Goal: Transaction & Acquisition: Purchase product/service

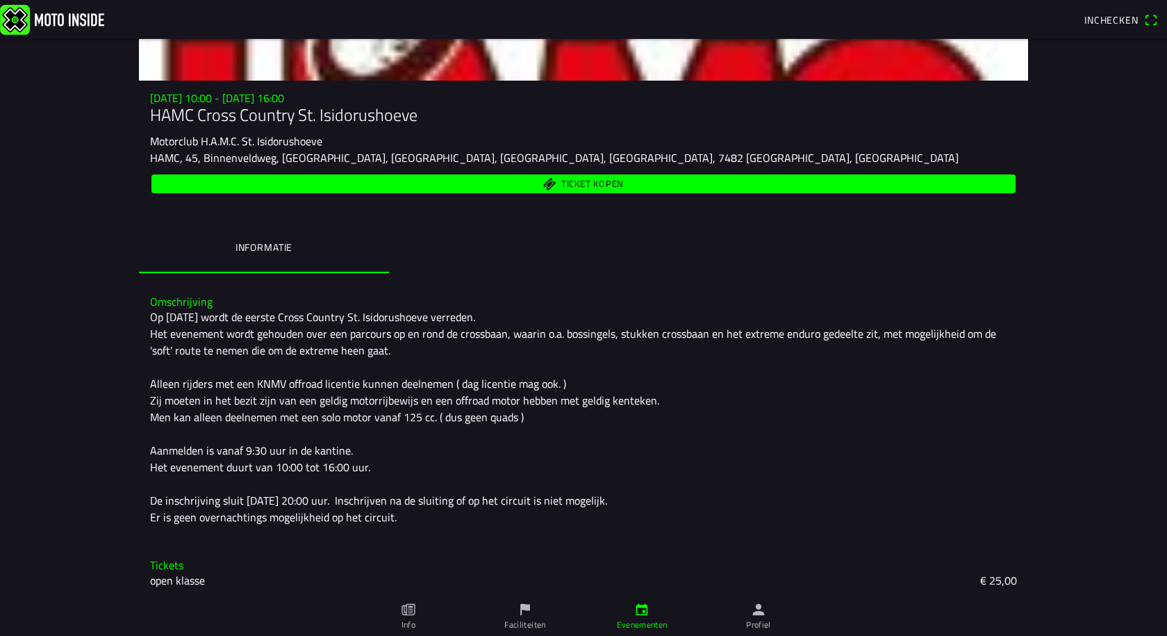
scroll to position [152, 0]
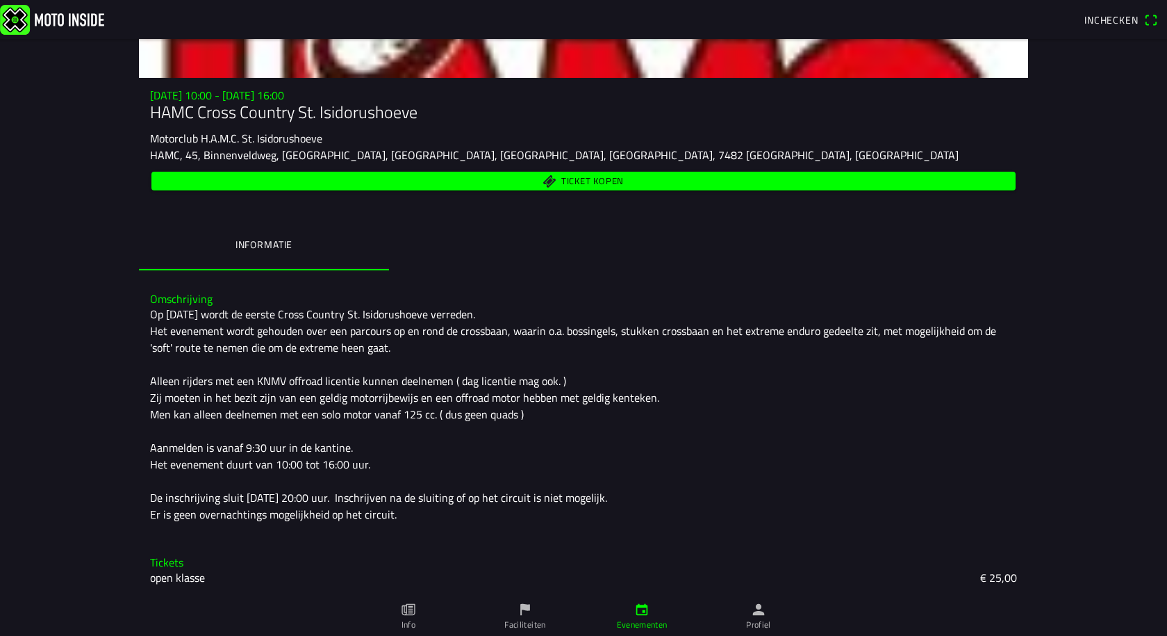
click at [587, 177] on span "Ticket kopen" at bounding box center [593, 181] width 63 height 9
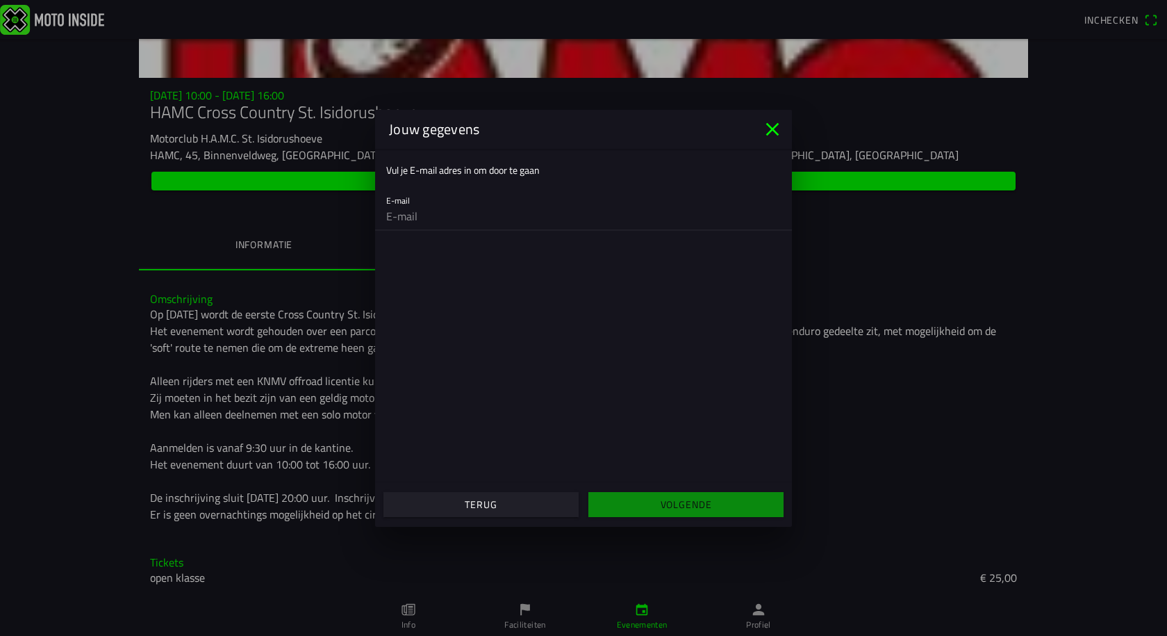
click at [445, 213] on input "email" at bounding box center [583, 216] width 395 height 28
type input "thomas_boerrigter@hotmail.com"
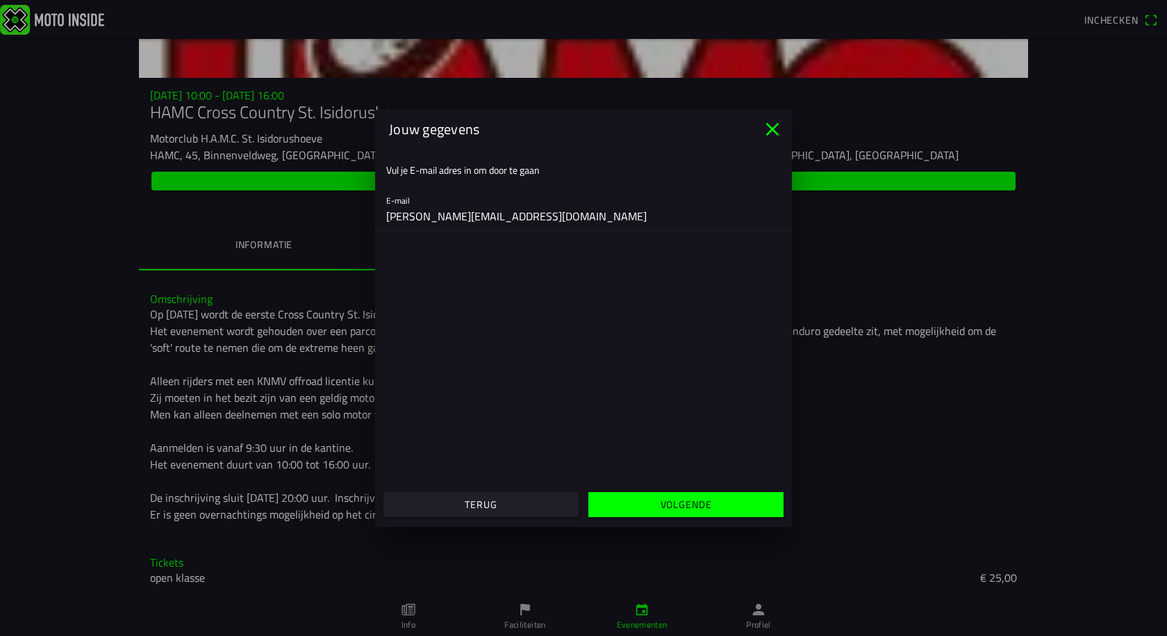
click at [0, 0] on slot "Volgende" at bounding box center [0, 0] width 0 height 0
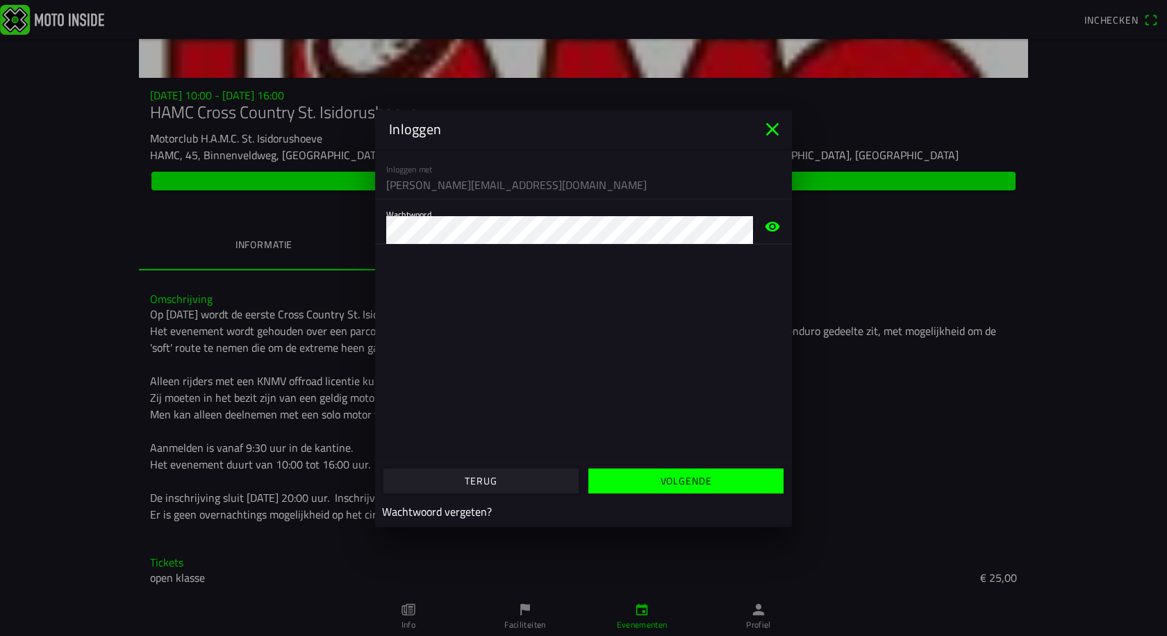
click at [0, 0] on slot "Volgende" at bounding box center [0, 0] width 0 height 0
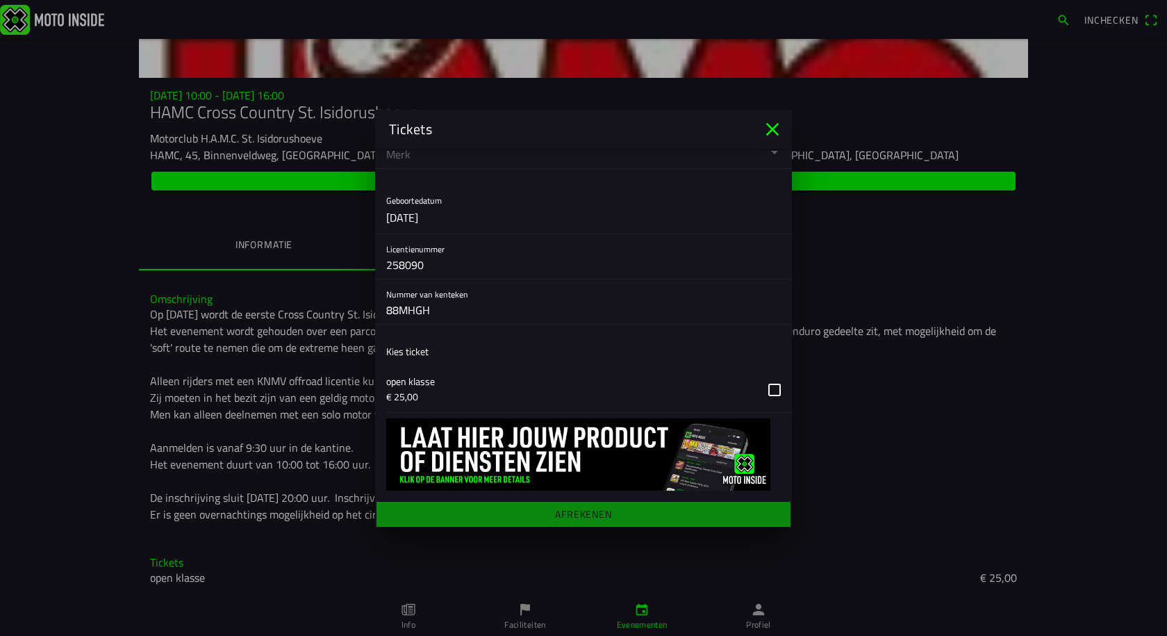
scroll to position [448, 0]
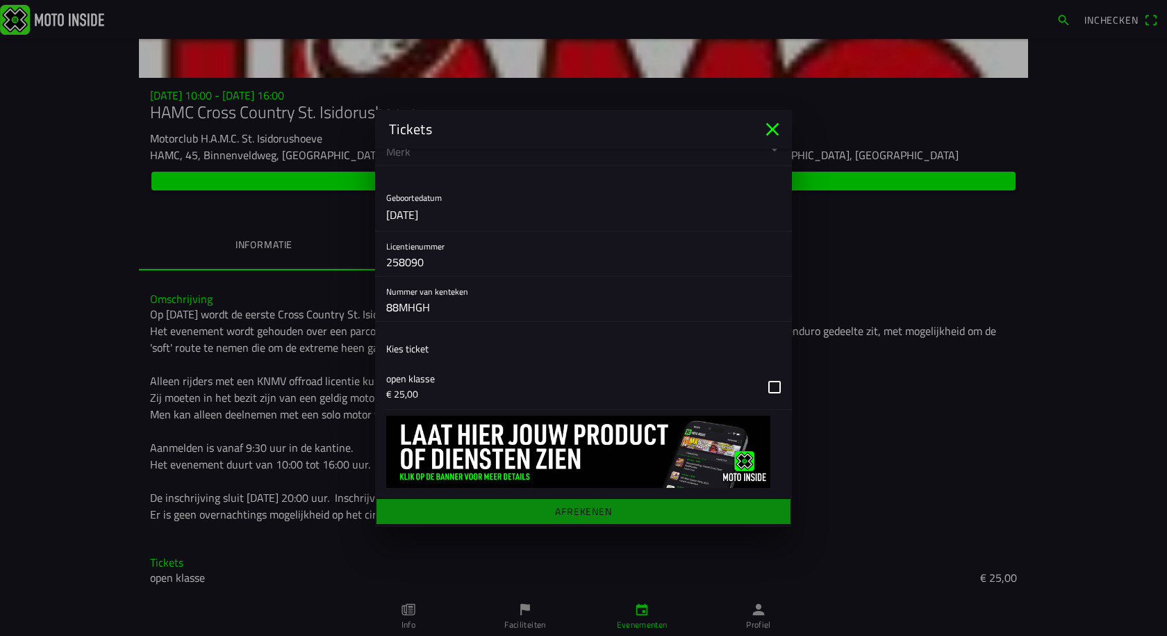
click at [553, 511] on main "Registratieformulier Geslacht Man Vrouw Voornaam Thomas Achternaam Boerrigter E…" at bounding box center [583, 338] width 417 height 378
click at [571, 523] on main "Registratieformulier Geslacht Man Vrouw Voornaam Thomas Achternaam Boerrigter E…" at bounding box center [583, 338] width 417 height 378
click at [580, 511] on main "Registratieformulier Geslacht Man Vrouw Voornaam Thomas Achternaam Boerrigter E…" at bounding box center [583, 338] width 417 height 378
drag, startPoint x: 760, startPoint y: 386, endPoint x: 748, endPoint y: 398, distance: 17.2
click at [759, 388] on button "button" at bounding box center [589, 386] width 406 height 45
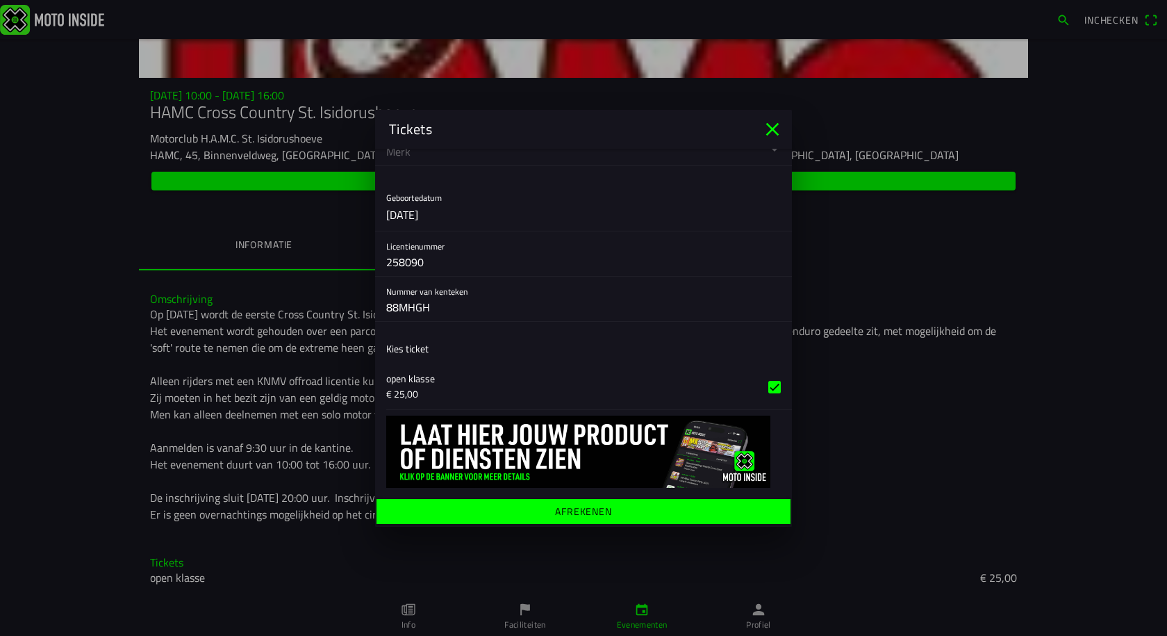
click at [570, 510] on ion-label "Afrekenen" at bounding box center [583, 511] width 57 height 10
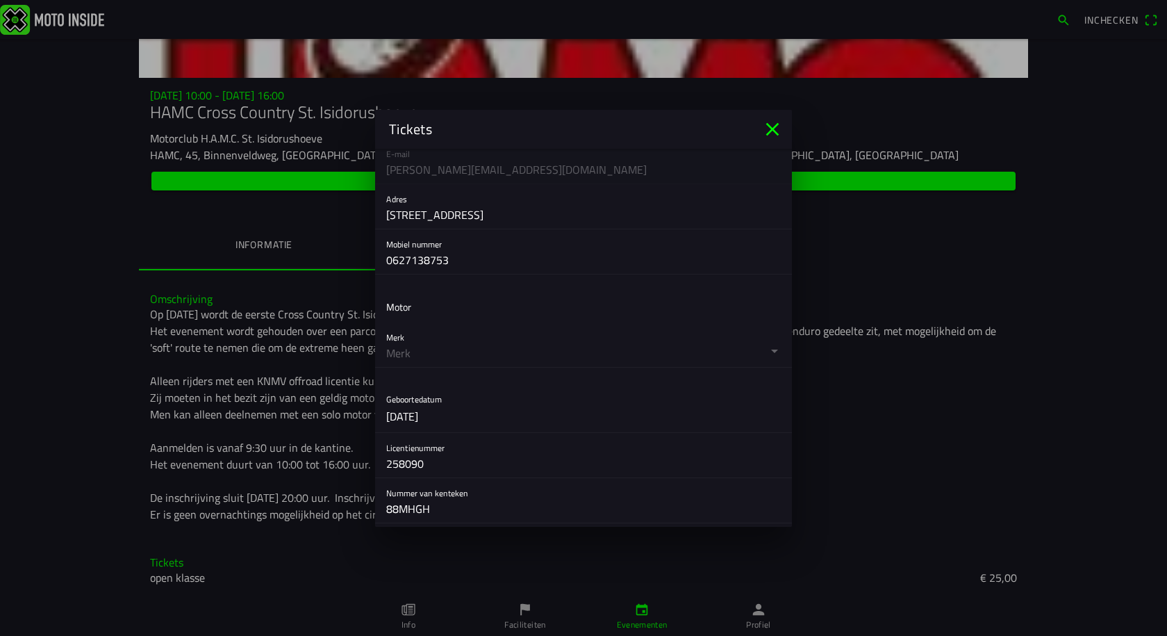
scroll to position [239, 0]
click at [427, 355] on button "button" at bounding box center [589, 351] width 406 height 44
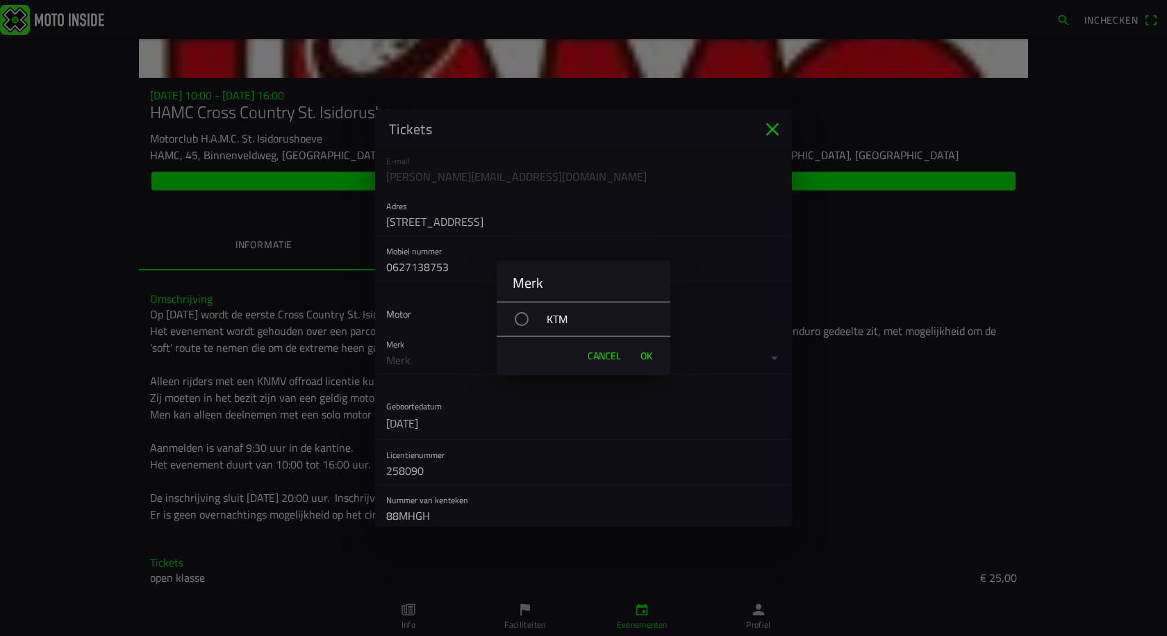
click at [525, 319] on div "button" at bounding box center [522, 319] width 14 height 14
click at [652, 354] on span "OK" at bounding box center [647, 356] width 12 height 14
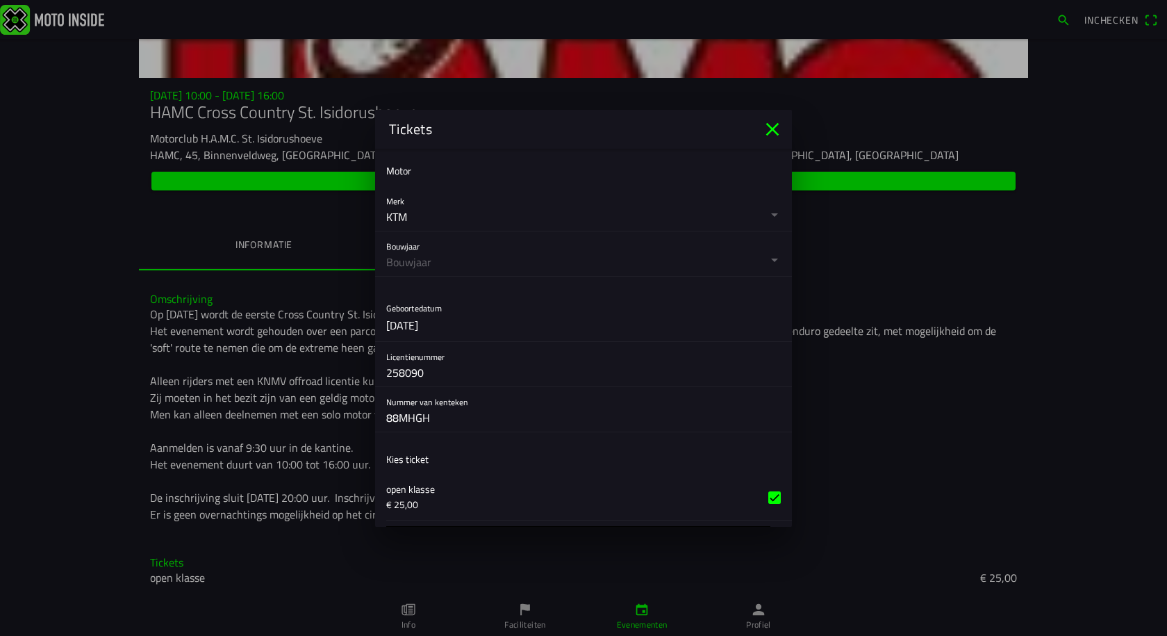
scroll to position [378, 0]
click at [430, 273] on button "button" at bounding box center [589, 258] width 406 height 44
click at [456, 263] on ion-backdrop at bounding box center [583, 318] width 1167 height 636
click at [425, 265] on button "button" at bounding box center [589, 258] width 406 height 44
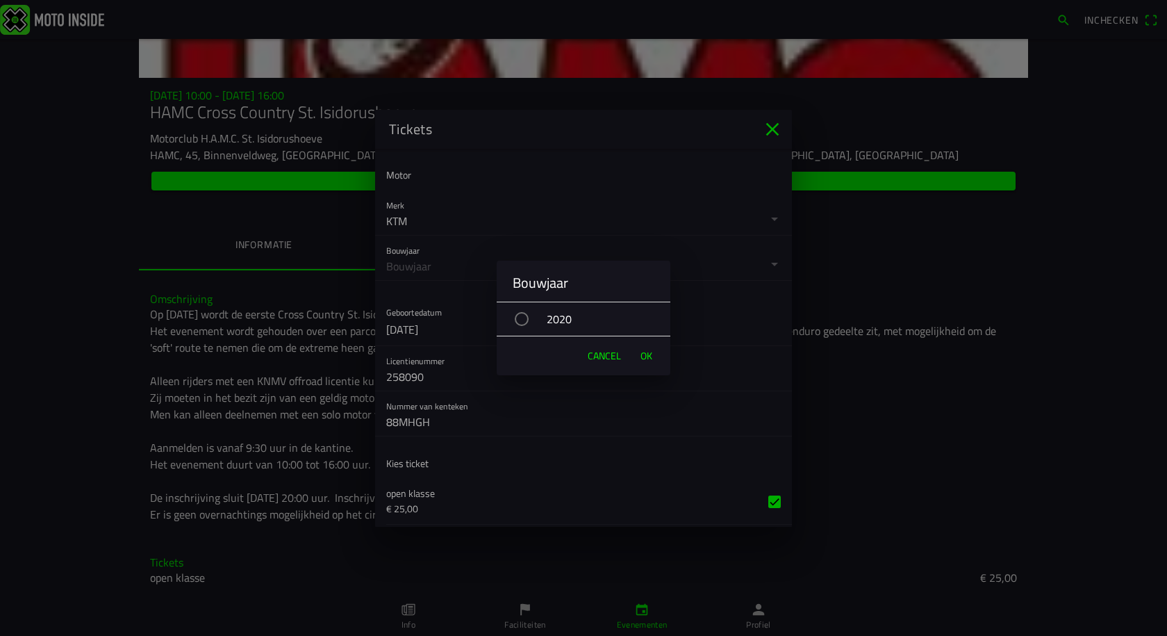
click at [530, 320] on div "2020" at bounding box center [591, 319] width 160 height 35
click at [523, 318] on div "button" at bounding box center [521, 319] width 7 height 7
click at [650, 347] on button "OK" at bounding box center [647, 356] width 26 height 28
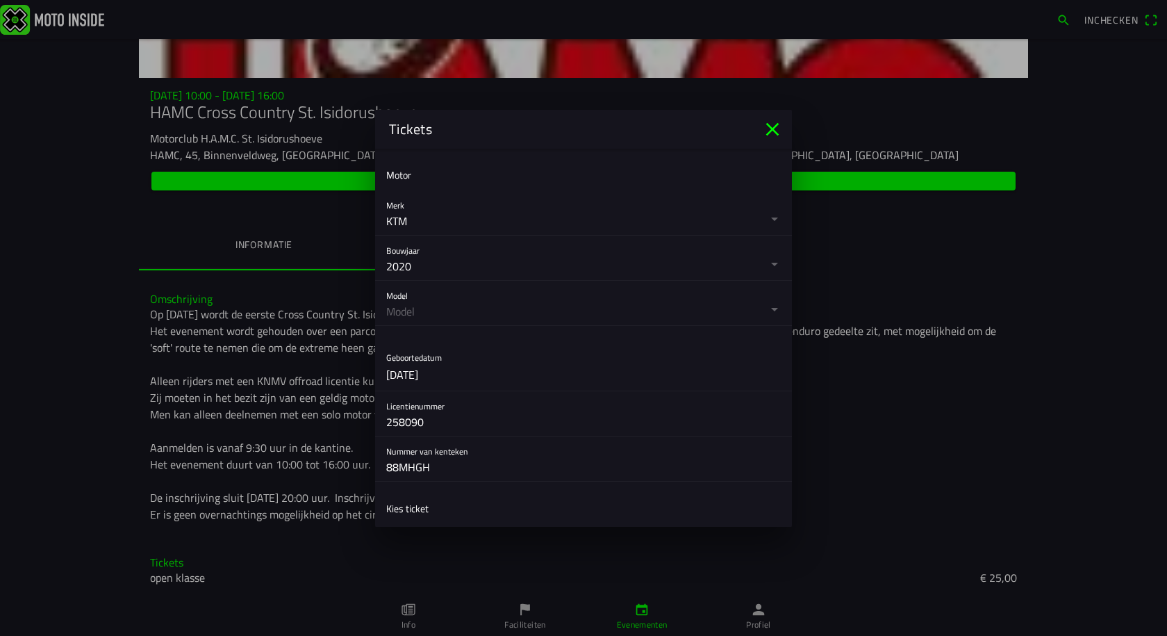
click at [433, 306] on button "button" at bounding box center [589, 303] width 406 height 44
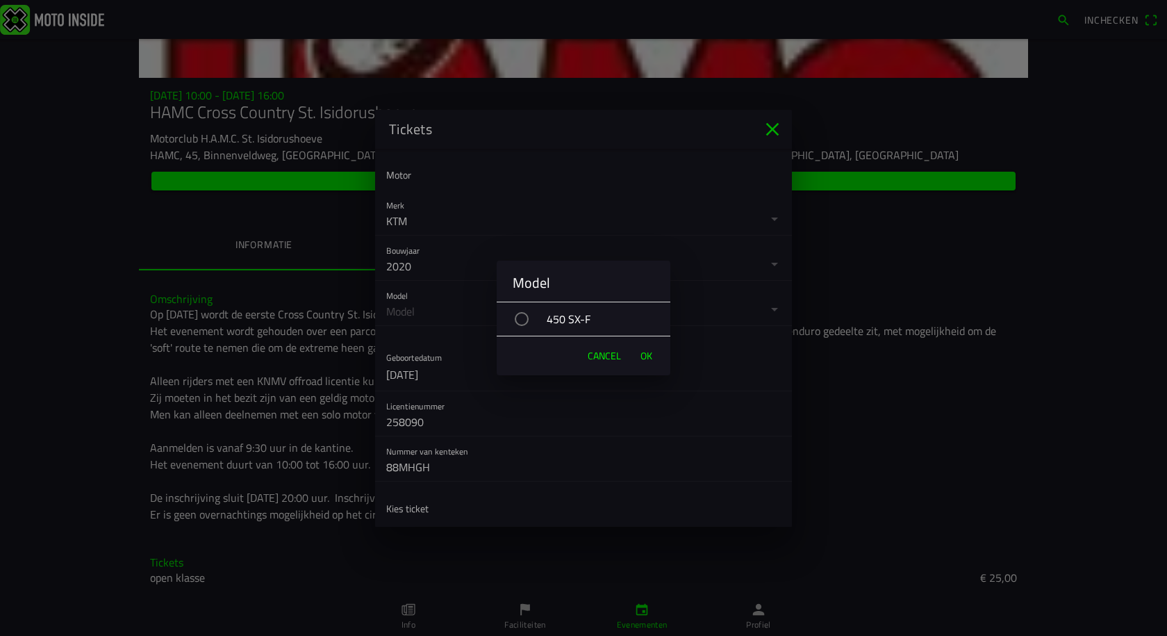
click at [598, 357] on span "Cancel" at bounding box center [604, 356] width 33 height 14
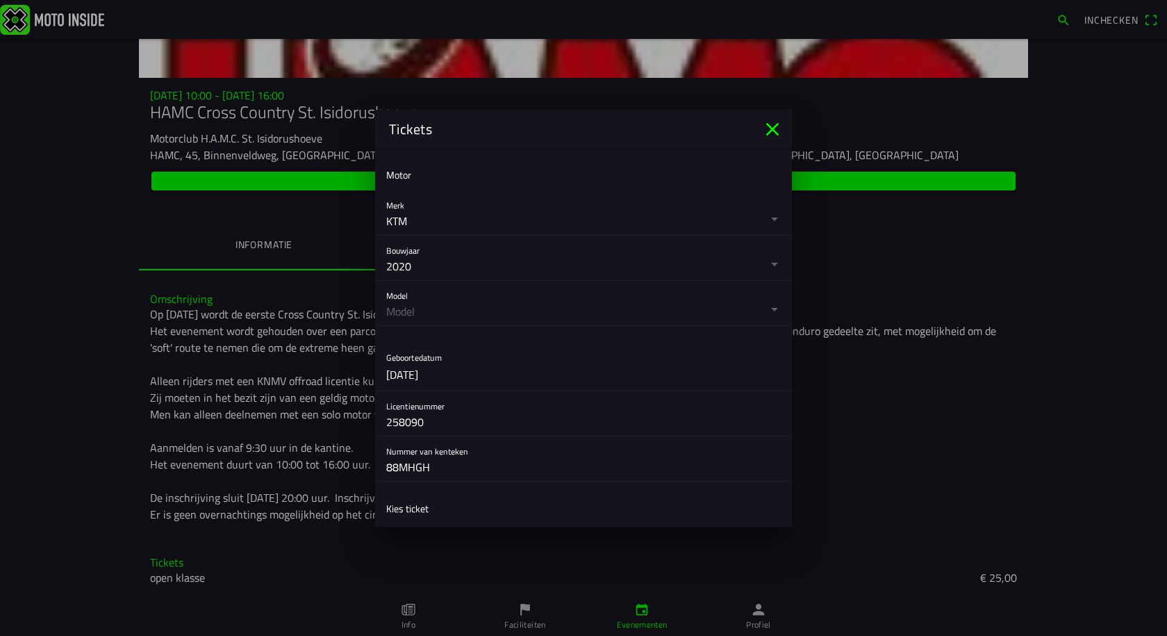
click at [767, 308] on button "button" at bounding box center [589, 303] width 406 height 44
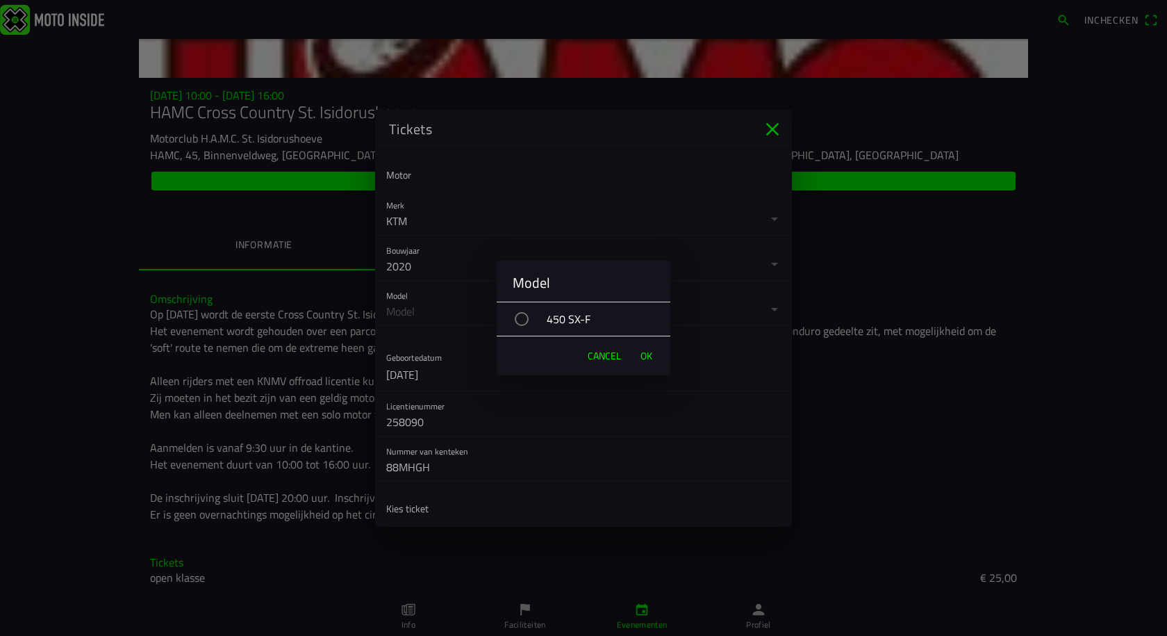
click at [591, 353] on span "Cancel" at bounding box center [604, 356] width 33 height 14
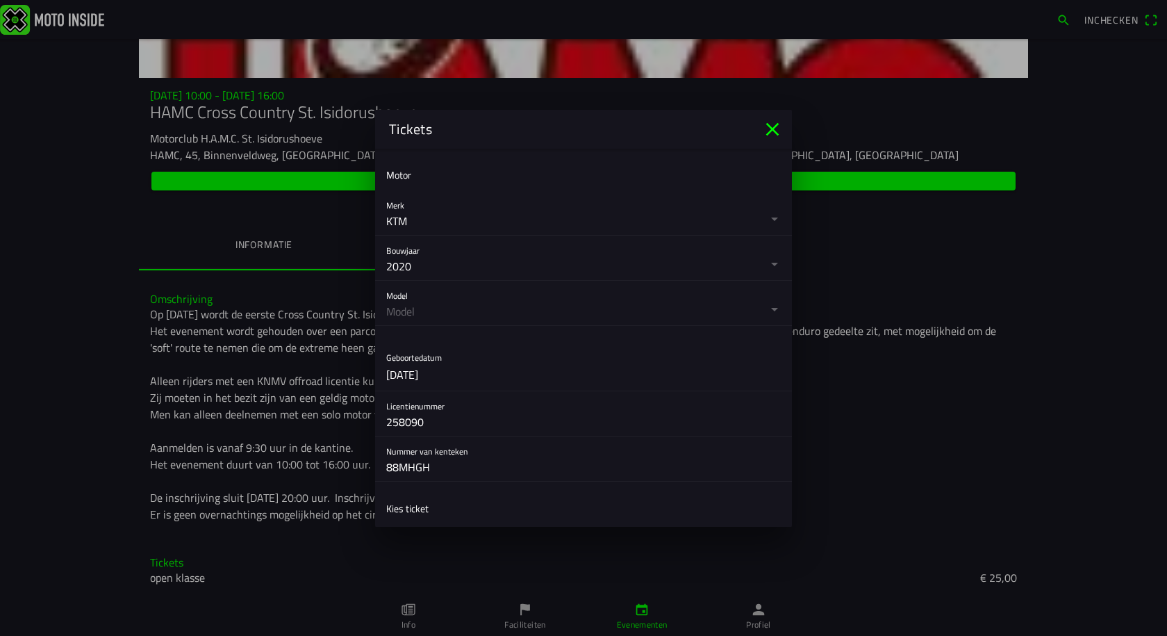
click at [741, 261] on button "button" at bounding box center [589, 258] width 406 height 44
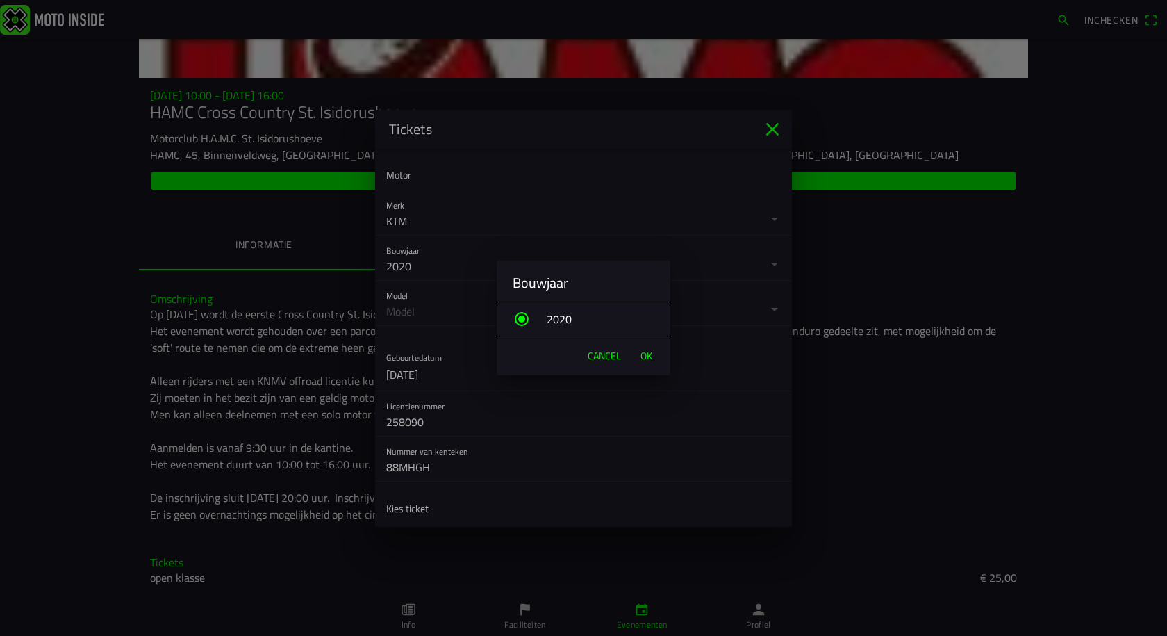
click at [521, 319] on div "button" at bounding box center [521, 319] width 7 height 7
click at [575, 315] on div "2020" at bounding box center [591, 319] width 160 height 35
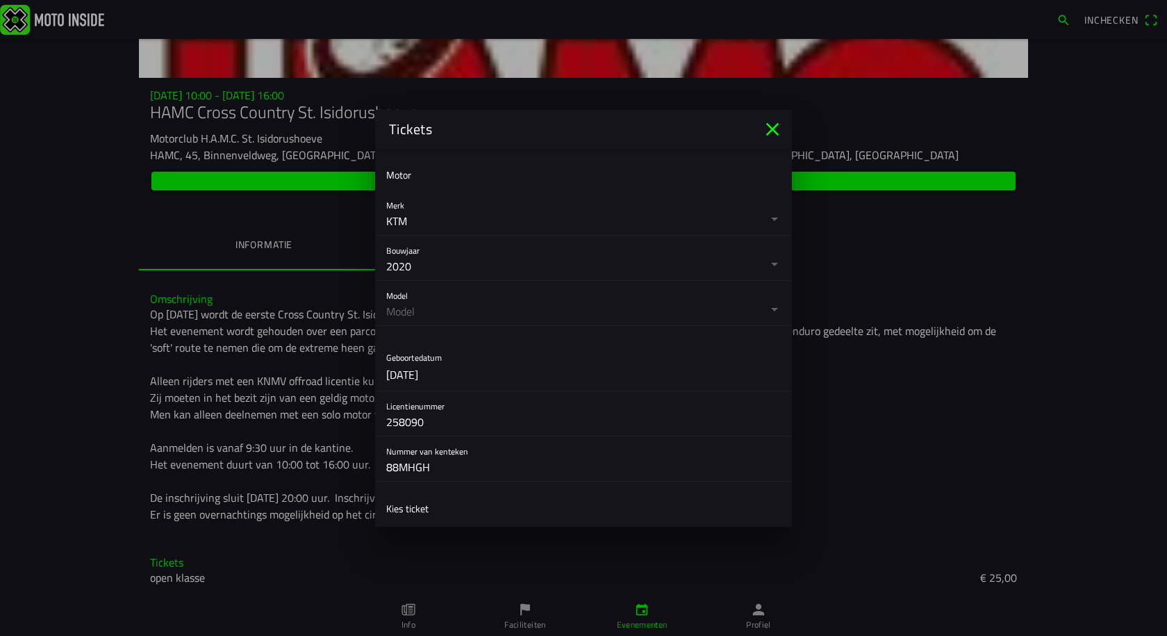
click at [410, 267] on ion-backdrop at bounding box center [583, 318] width 1167 height 636
click at [410, 267] on button "button" at bounding box center [589, 258] width 406 height 44
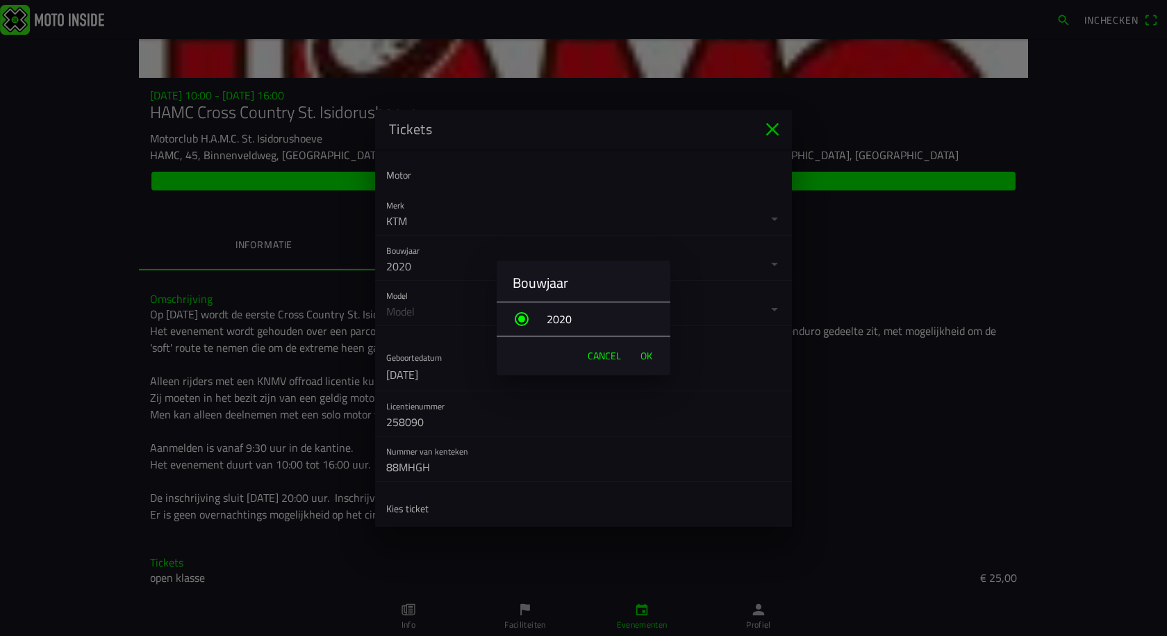
drag, startPoint x: 640, startPoint y: 355, endPoint x: 631, endPoint y: 354, distance: 9.1
click at [637, 355] on button "OK" at bounding box center [647, 356] width 26 height 28
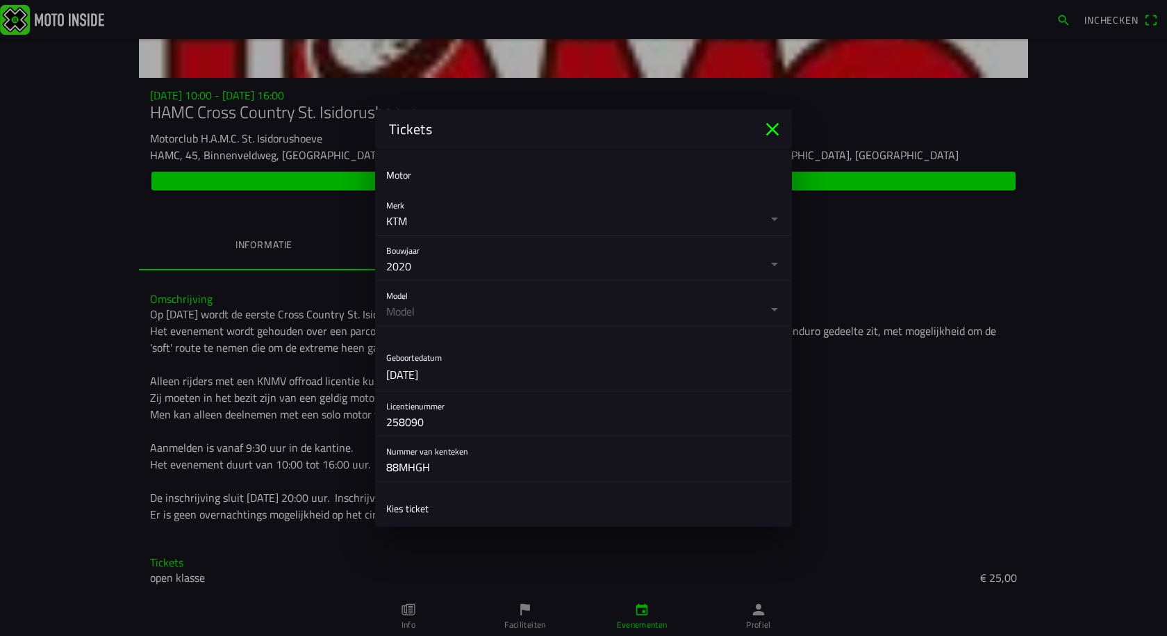
click at [764, 310] on button "button" at bounding box center [589, 303] width 406 height 44
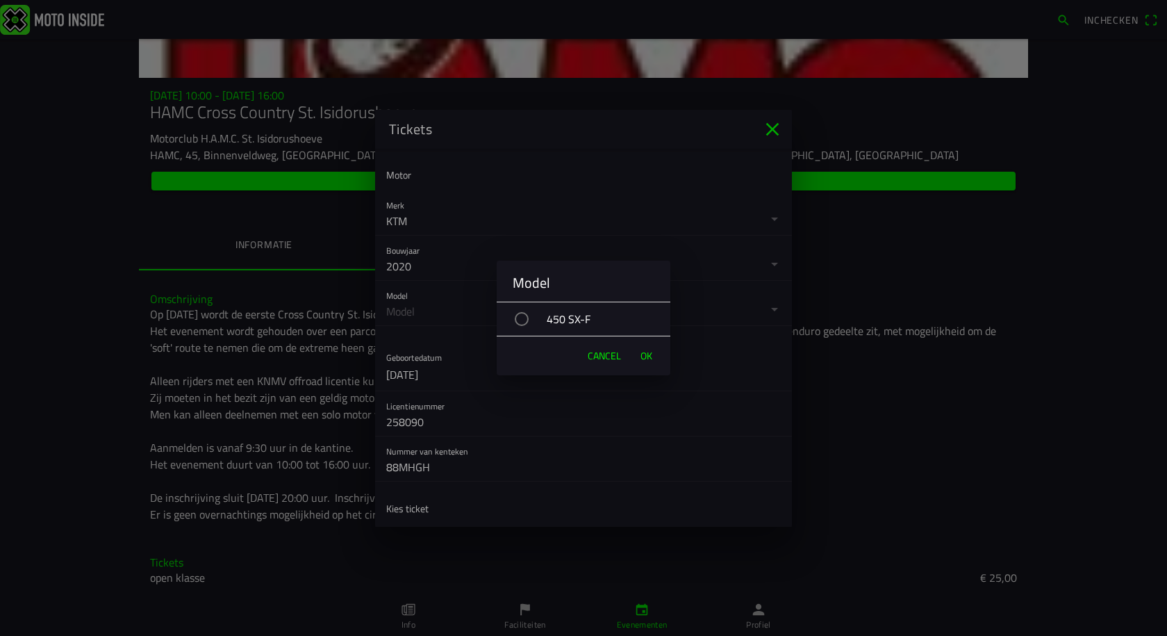
click at [557, 320] on div "450 SX-F" at bounding box center [591, 319] width 160 height 35
click at [643, 354] on span "OK" at bounding box center [647, 356] width 12 height 14
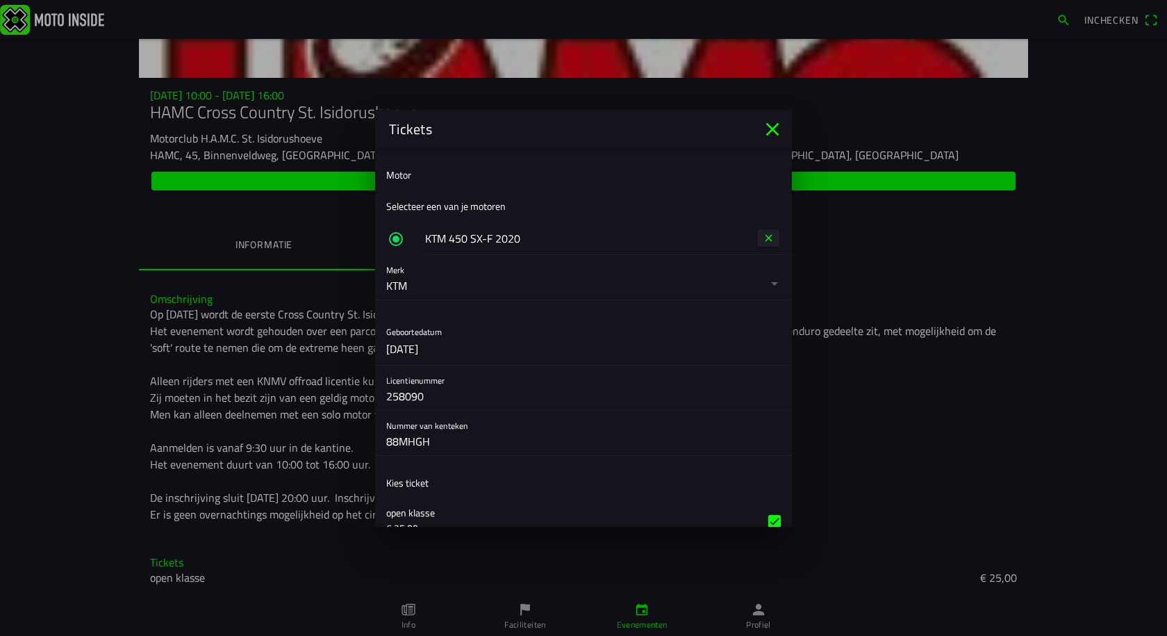
click at [440, 236] on button "button" at bounding box center [583, 238] width 417 height 33
click at [763, 240] on span "button" at bounding box center [769, 237] width 12 height 17
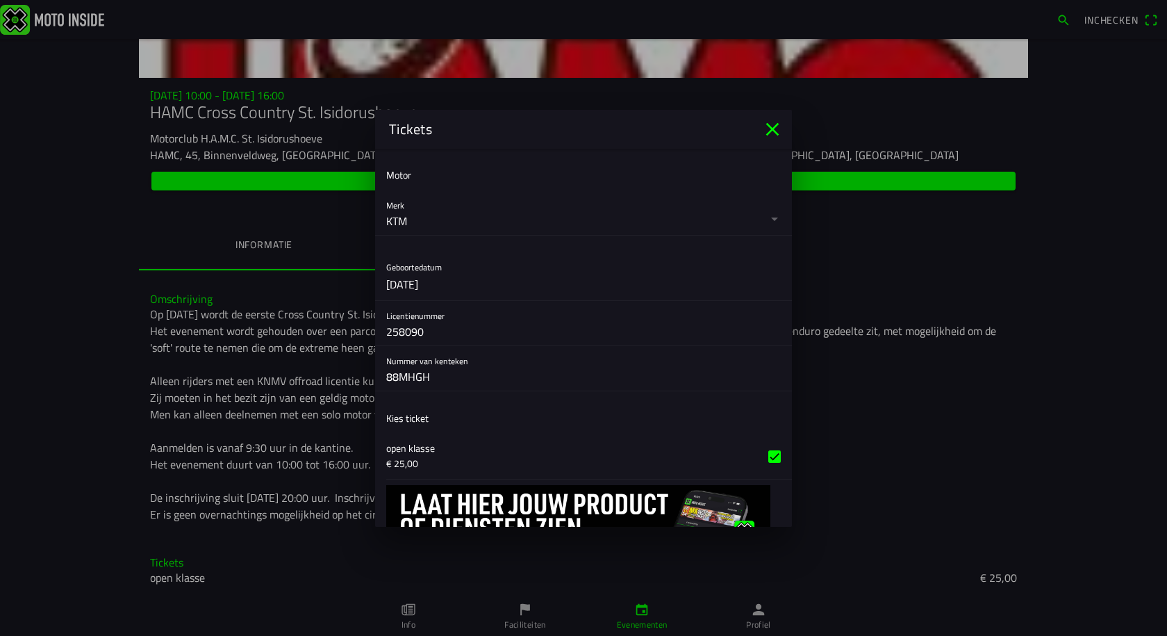
click at [497, 217] on button "button" at bounding box center [589, 212] width 406 height 44
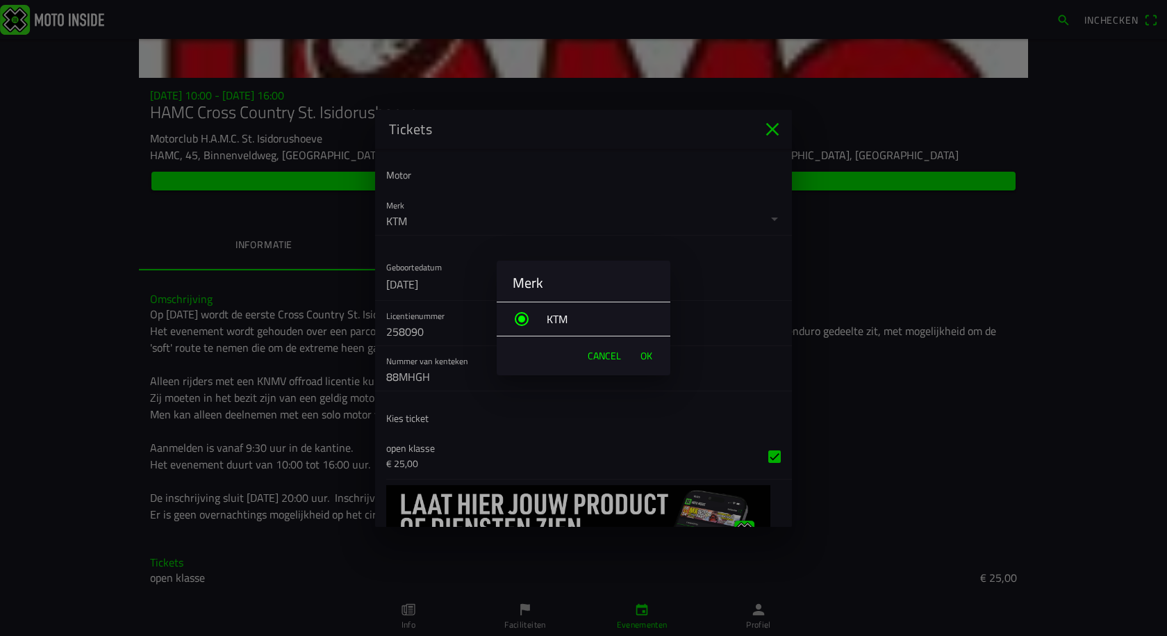
click at [646, 360] on span "OK" at bounding box center [647, 356] width 12 height 14
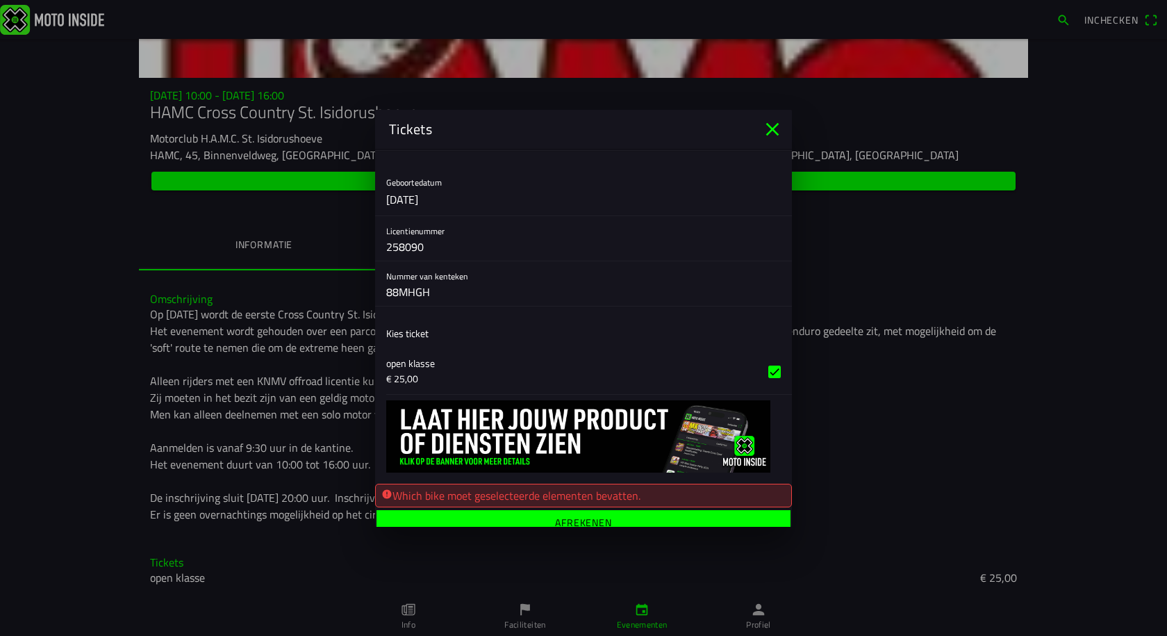
scroll to position [474, 0]
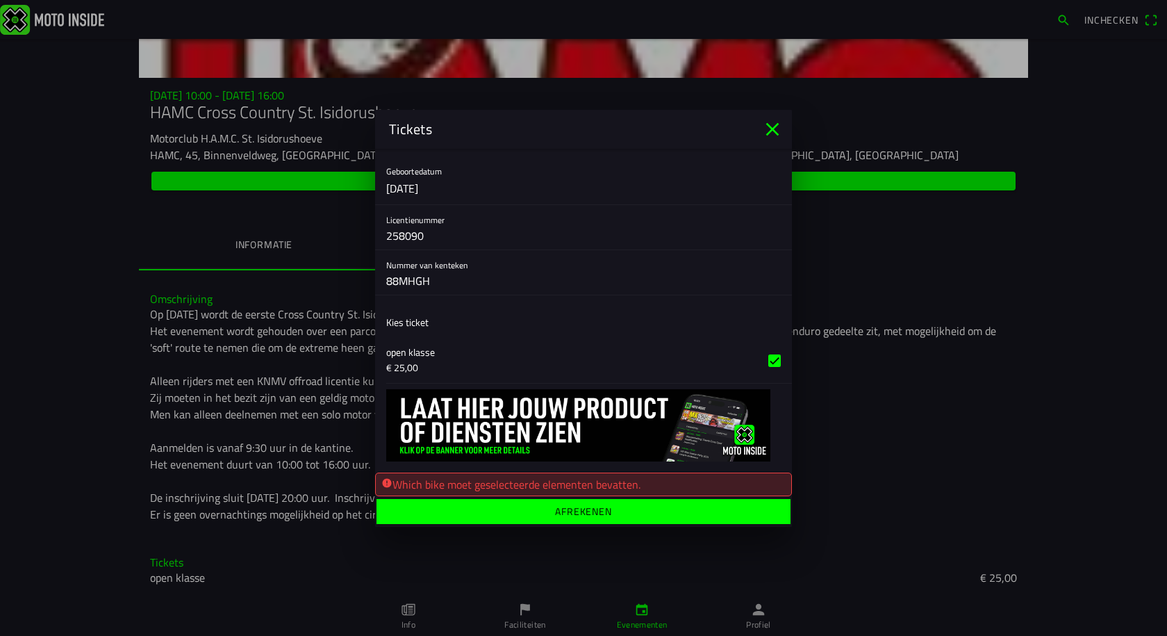
click at [556, 507] on ion-label "Afrekenen" at bounding box center [583, 511] width 57 height 10
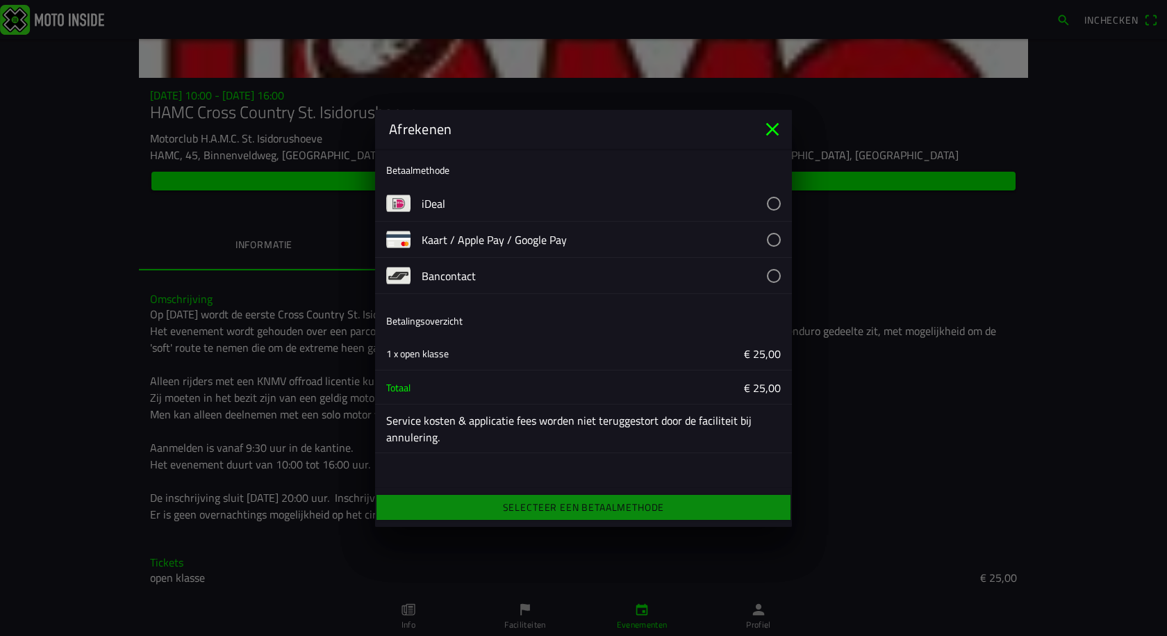
click at [776, 197] on button "button" at bounding box center [607, 203] width 370 height 35
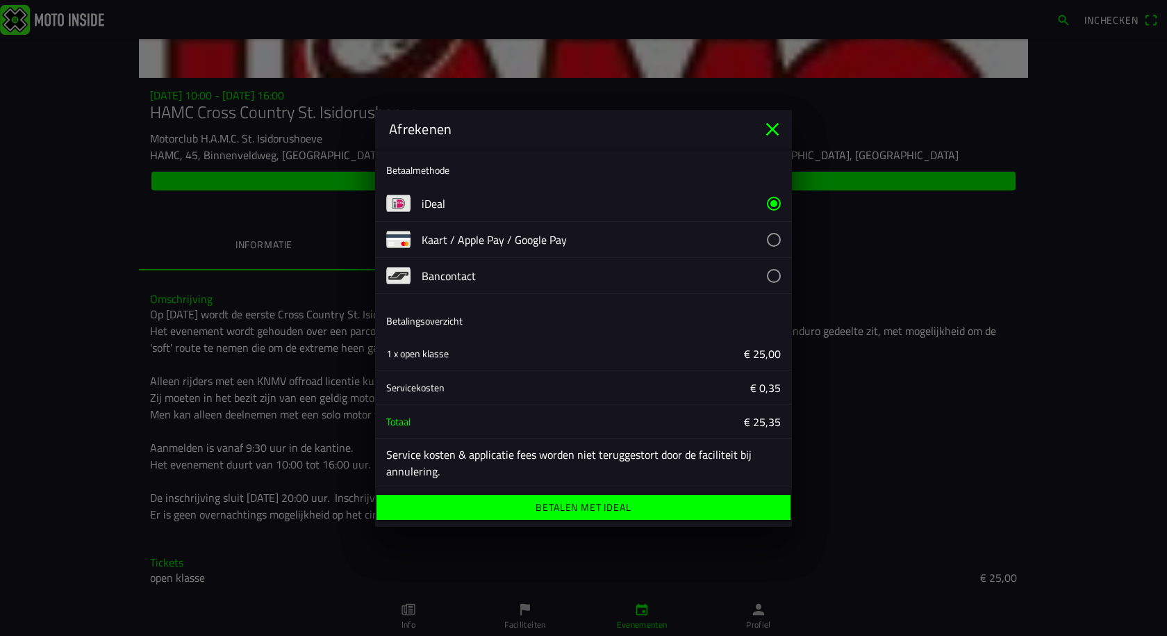
click at [587, 508] on ion-label "Betalen met iDeal" at bounding box center [583, 507] width 95 height 10
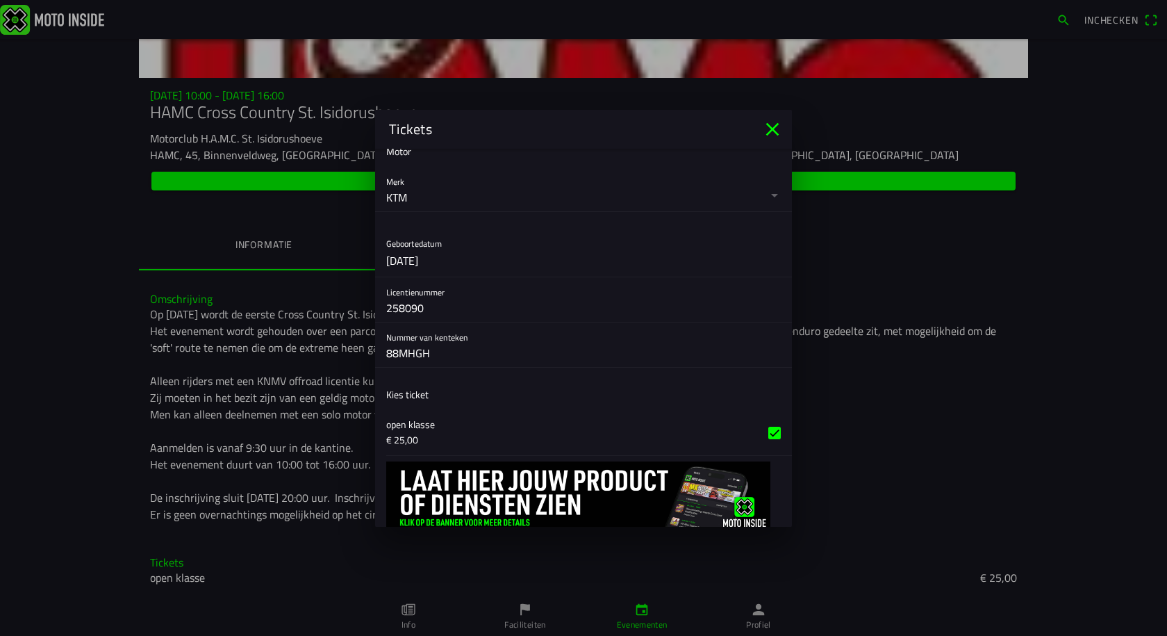
scroll to position [239, 0]
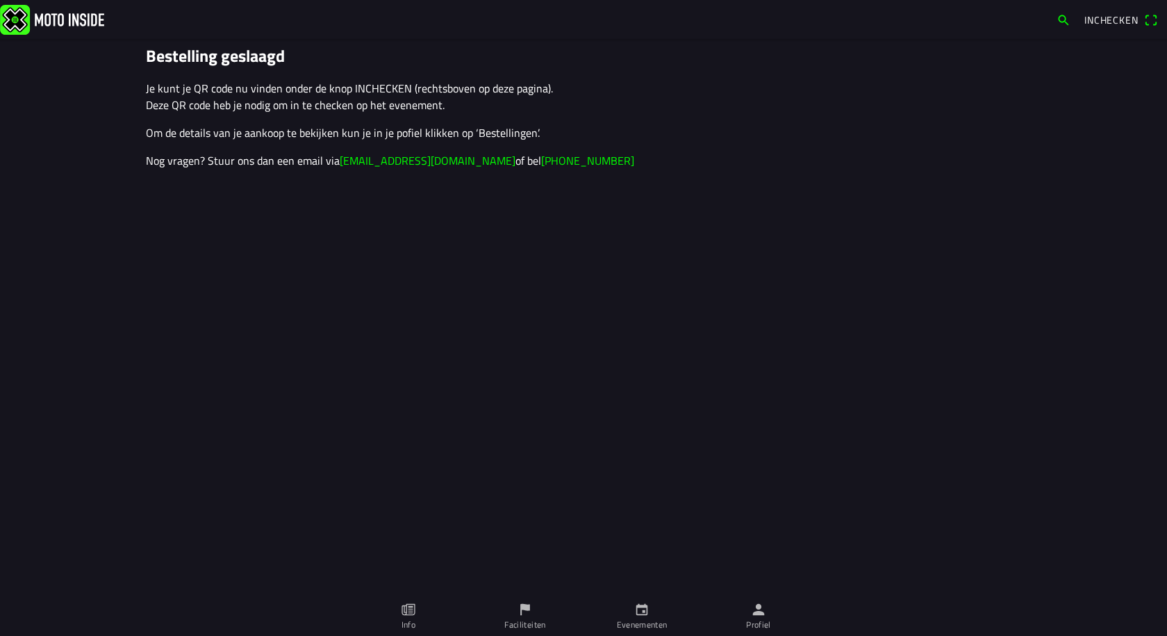
click at [409, 613] on icon "paper" at bounding box center [410, 610] width 5 height 8
